Goal: Go to known website

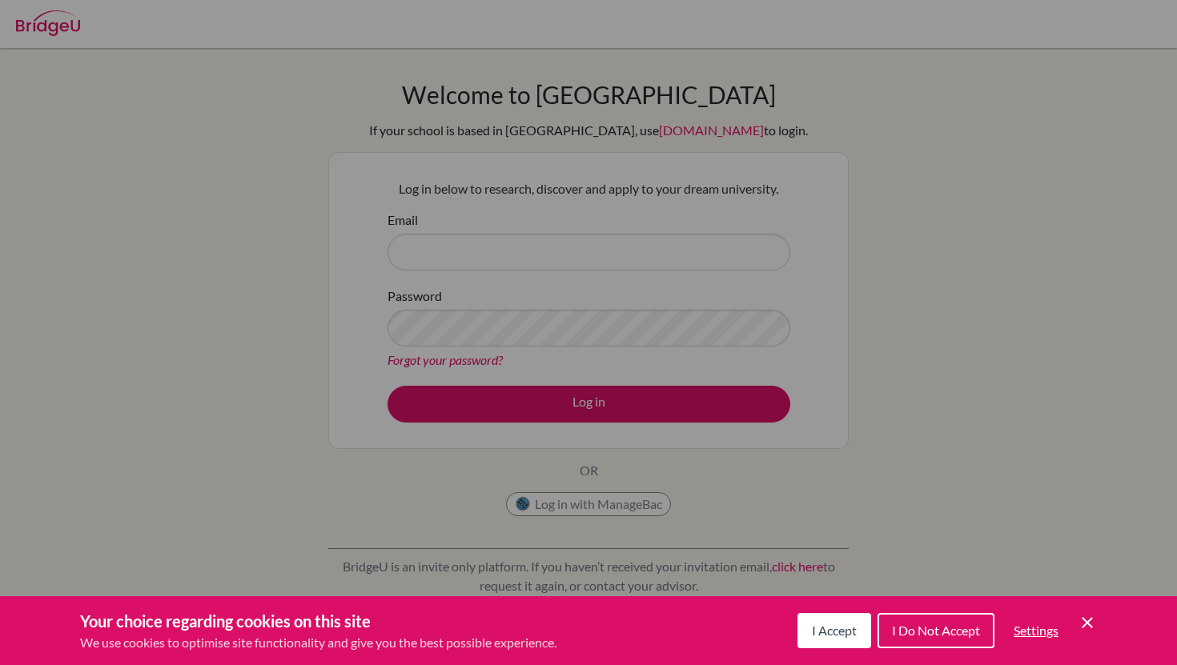
click at [832, 629] on span "I Accept" at bounding box center [834, 630] width 45 height 15
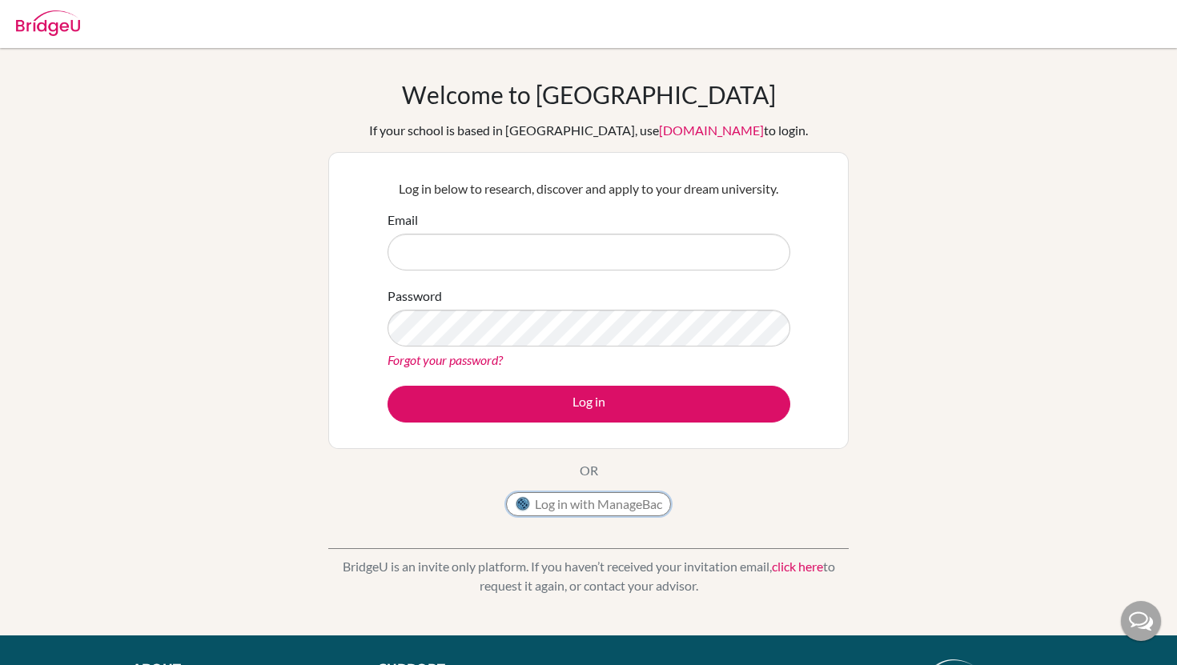
click at [558, 510] on button "Log in with ManageBac" at bounding box center [588, 505] width 165 height 24
type input "[EMAIL_ADDRESS][DOMAIN_NAME]"
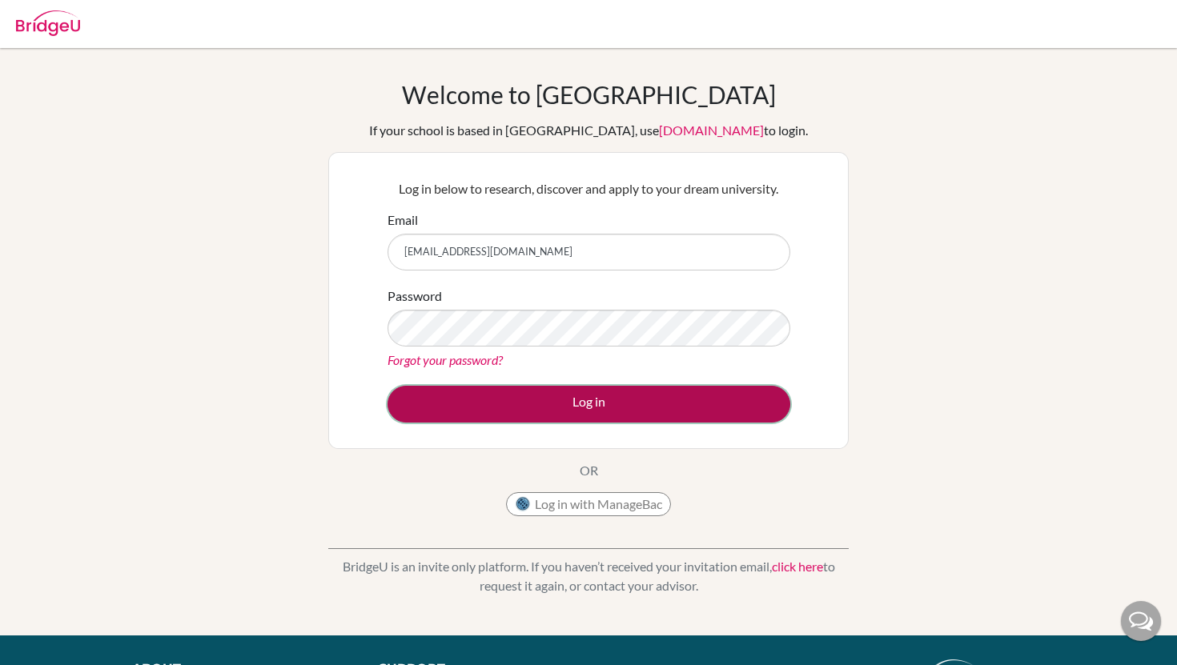
click at [588, 399] on button "Log in" at bounding box center [589, 404] width 403 height 37
